Goal: Information Seeking & Learning: Learn about a topic

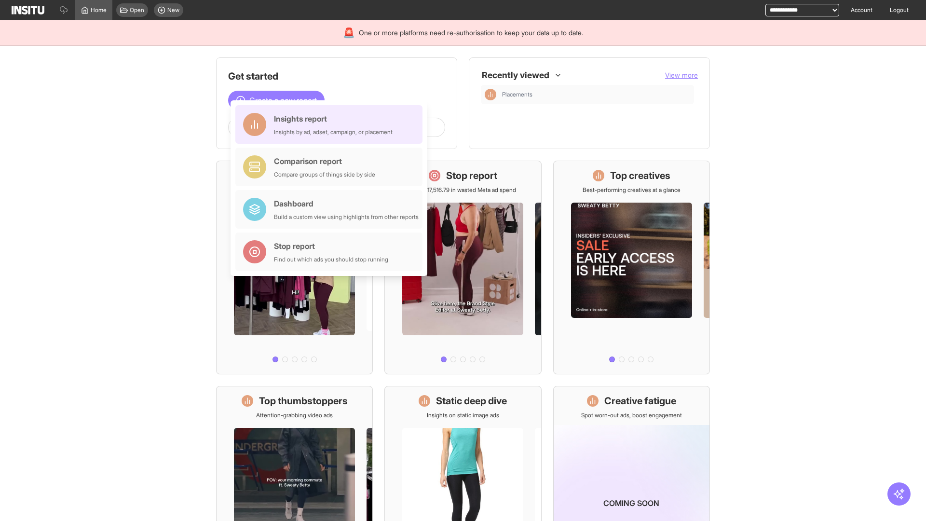
click at [331, 124] on div "Insights report Insights by ad, adset, campaign, or placement" at bounding box center [333, 124] width 119 height 23
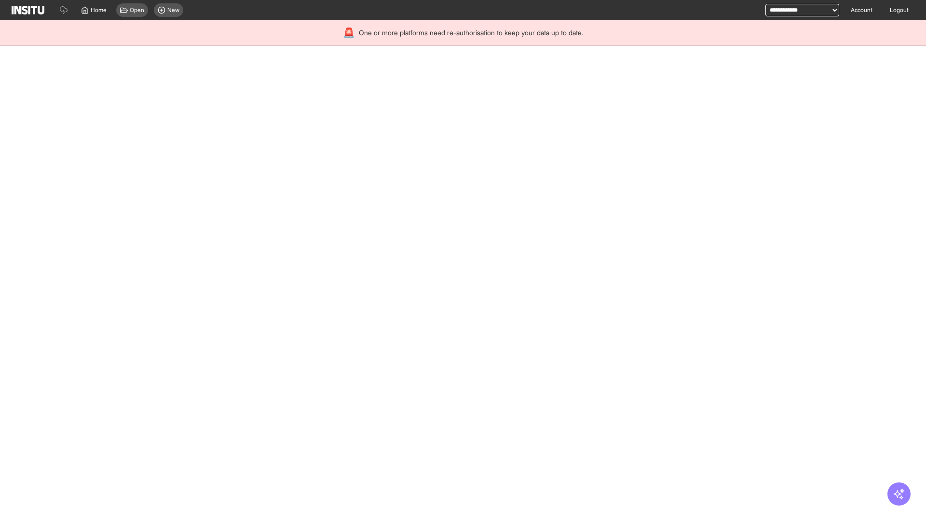
select select "**"
